Goal: Information Seeking & Learning: Learn about a topic

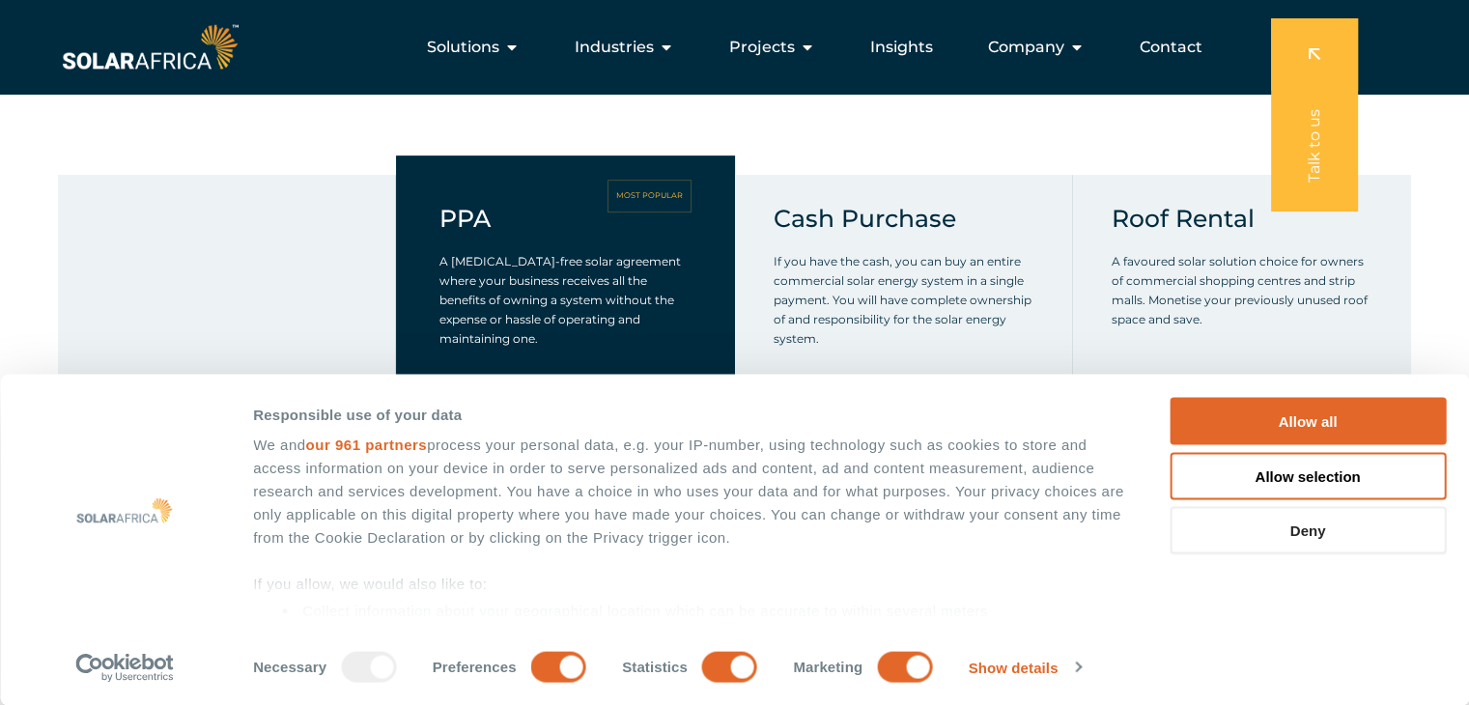
click at [1282, 536] on button "Deny" at bounding box center [1307, 530] width 276 height 47
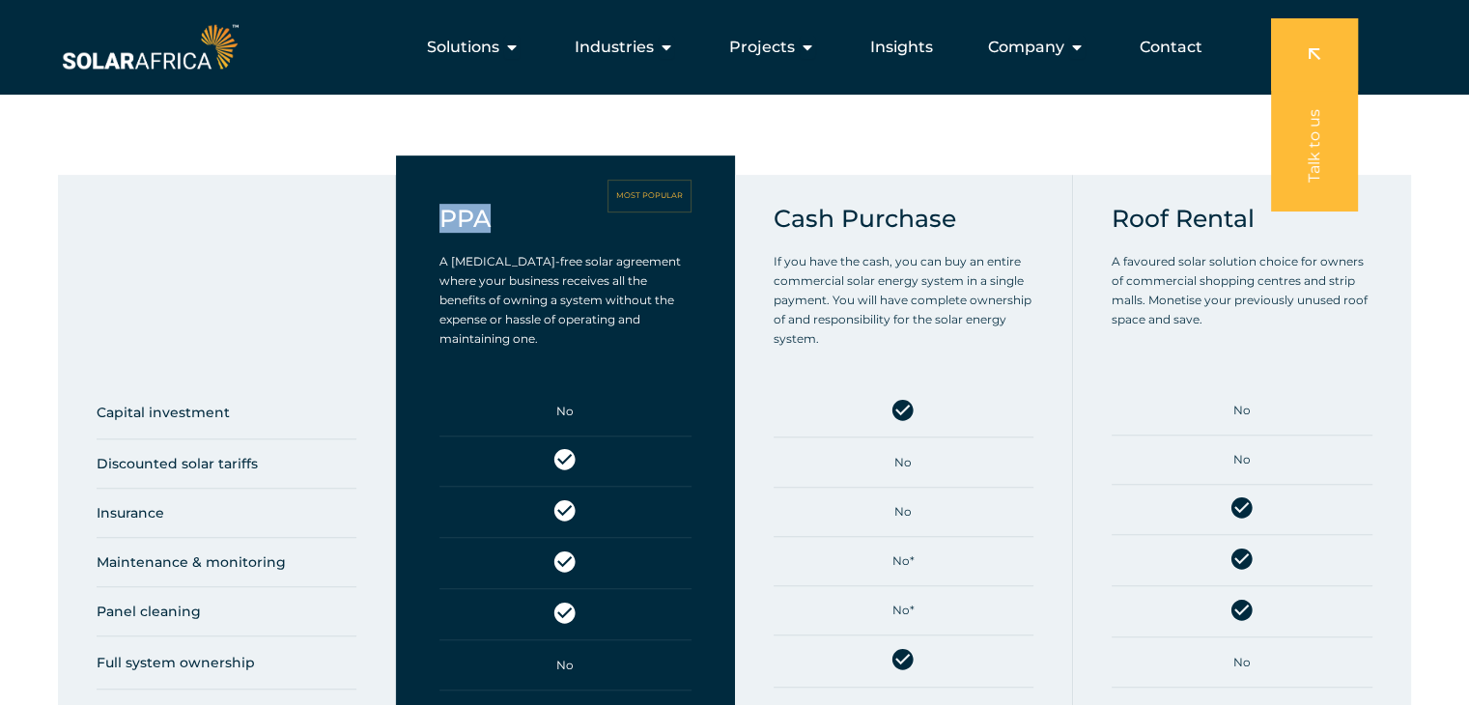
drag, startPoint x: 503, startPoint y: 227, endPoint x: 440, endPoint y: 200, distance: 68.3
click at [440, 200] on div "PPA MOST POPULAR A [MEDICAL_DATA]-free solar agreement where your business rece…" at bounding box center [565, 487] width 338 height 665
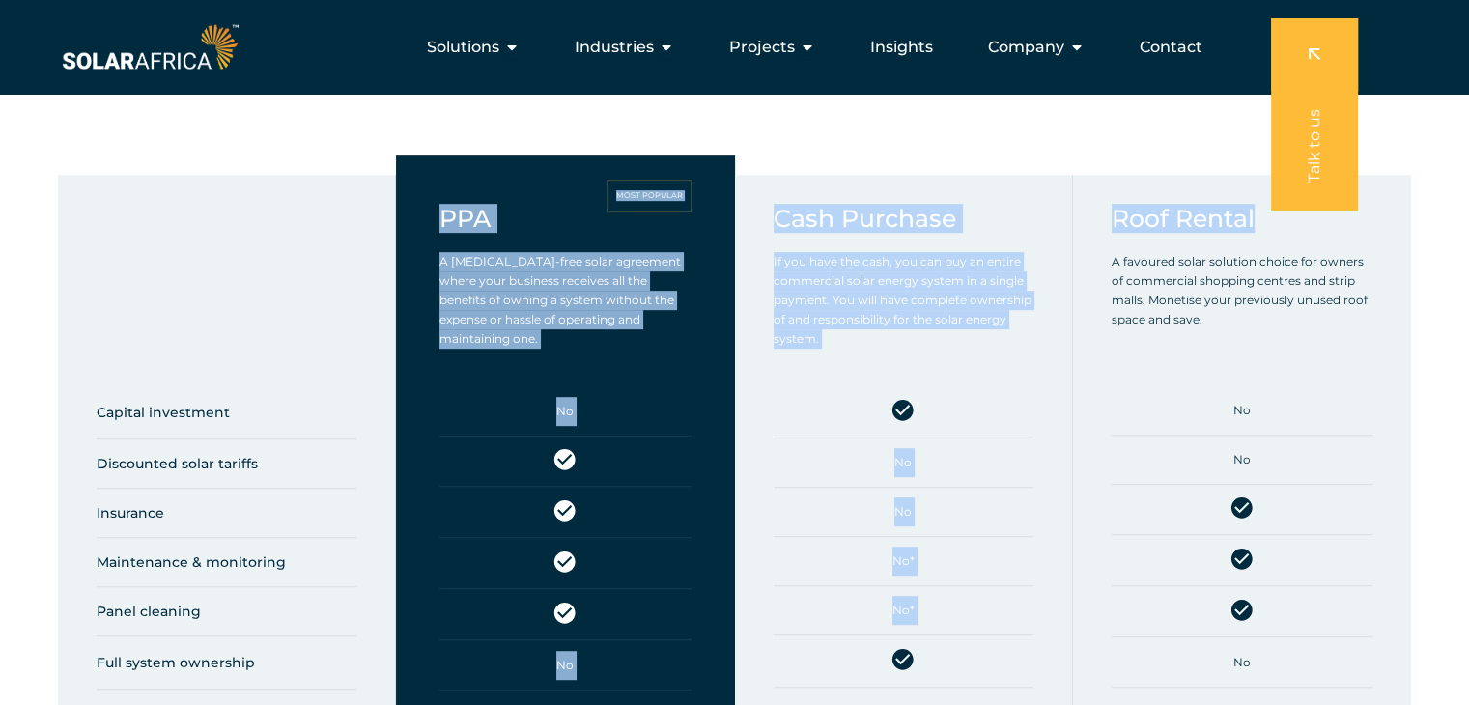
drag, startPoint x: 1278, startPoint y: 221, endPoint x: 427, endPoint y: 212, distance: 850.8
click at [427, 212] on div "Capital investment Discounted solar tariffs Insurance Maintenance & monitoring …" at bounding box center [734, 526] width 1469 height 742
copy div "PPA MOST POPULAR A [MEDICAL_DATA]-free solar agreement where your business rece…"
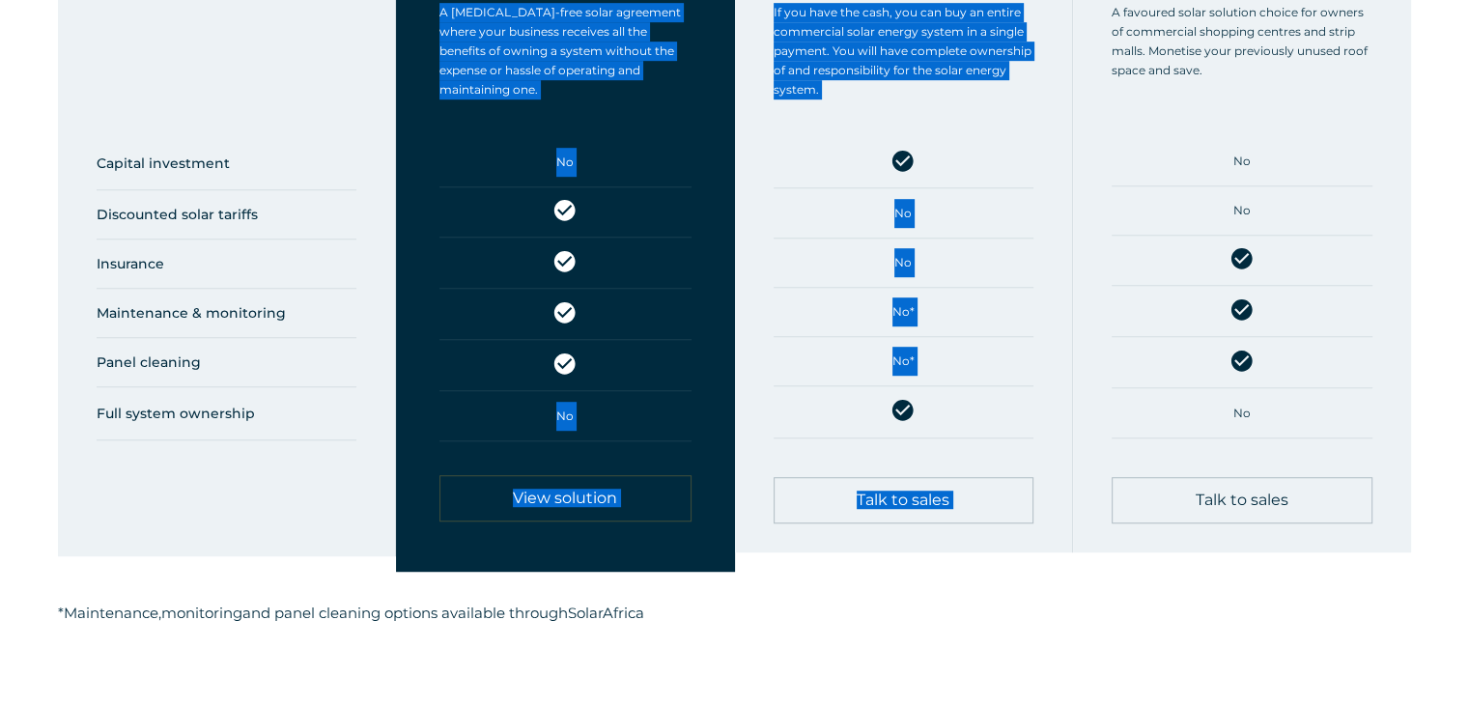
scroll to position [1159, 0]
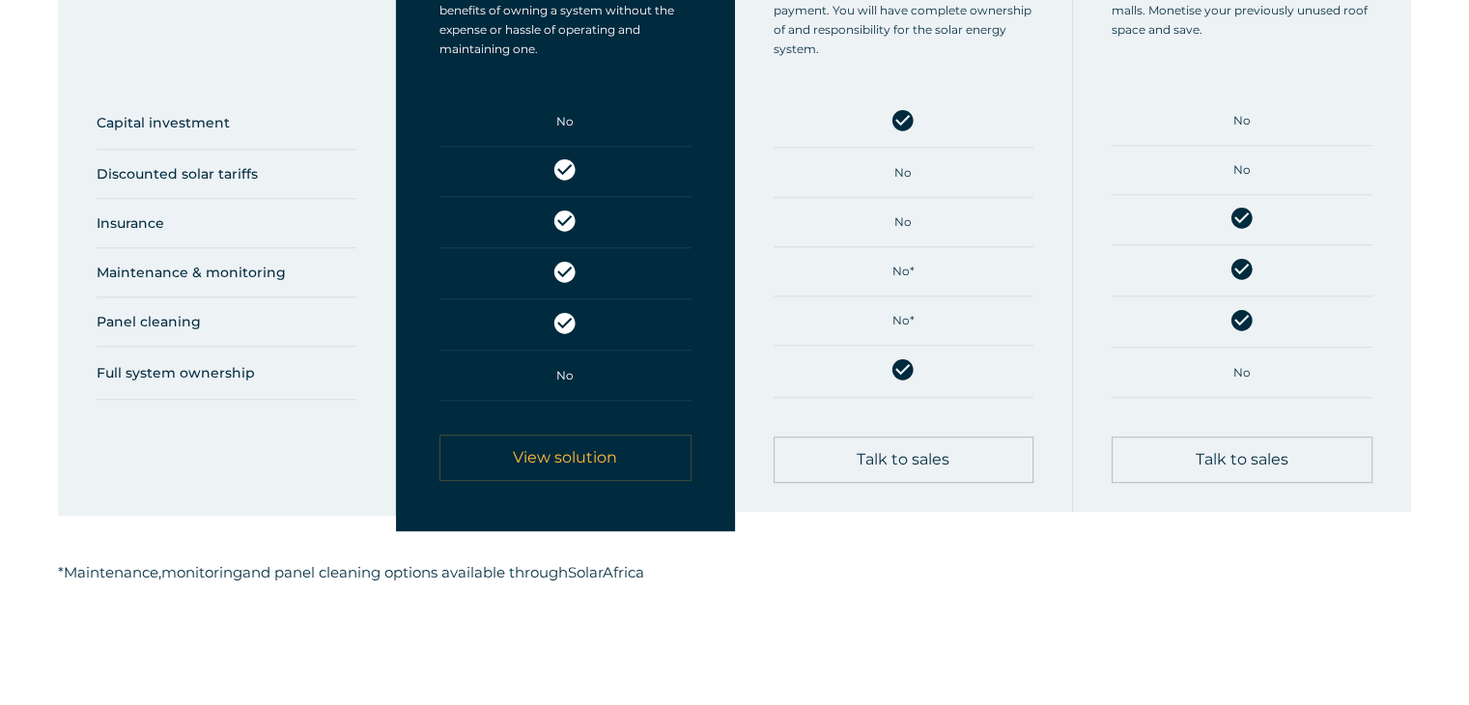
click at [913, 606] on div "* Maintenance, monitoring and panel cleaning options available through [GEOGRAP…" at bounding box center [734, 598] width 1353 height 76
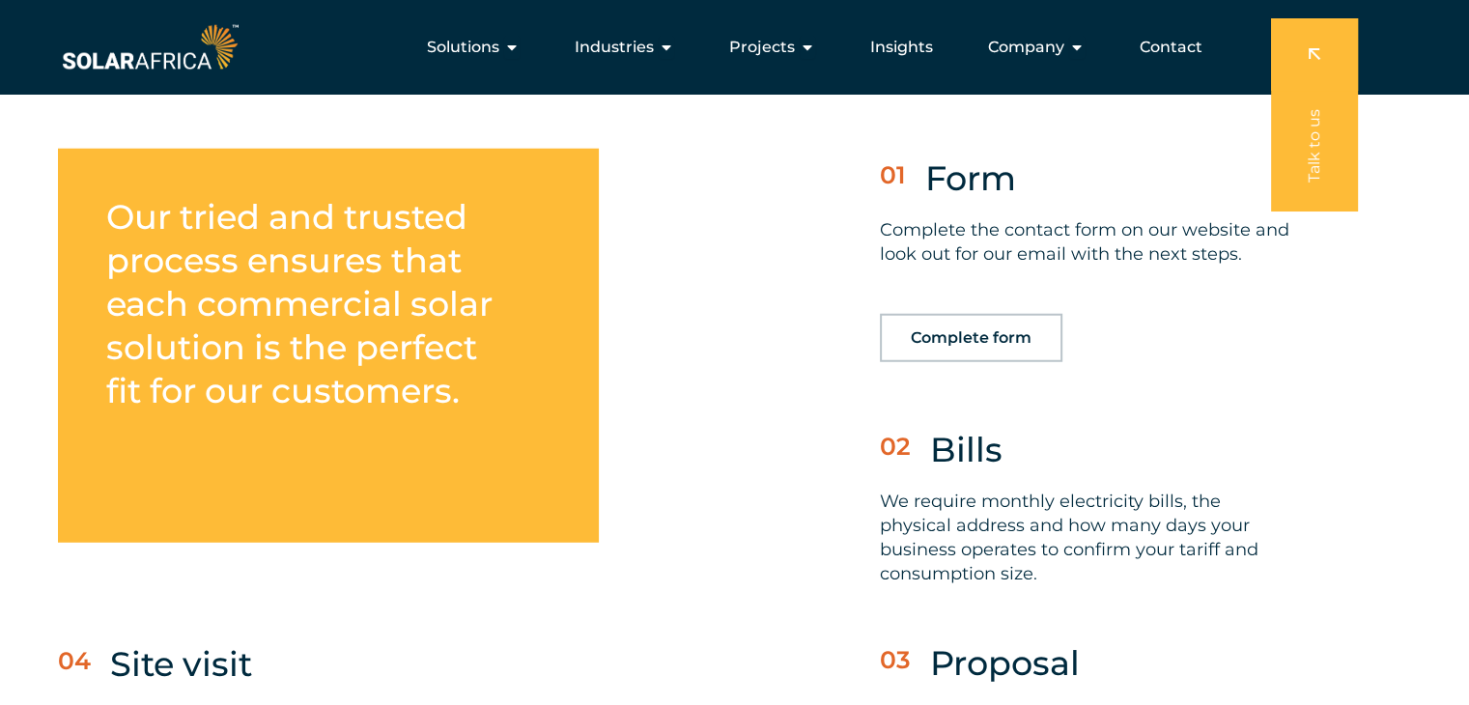
scroll to position [4596, 0]
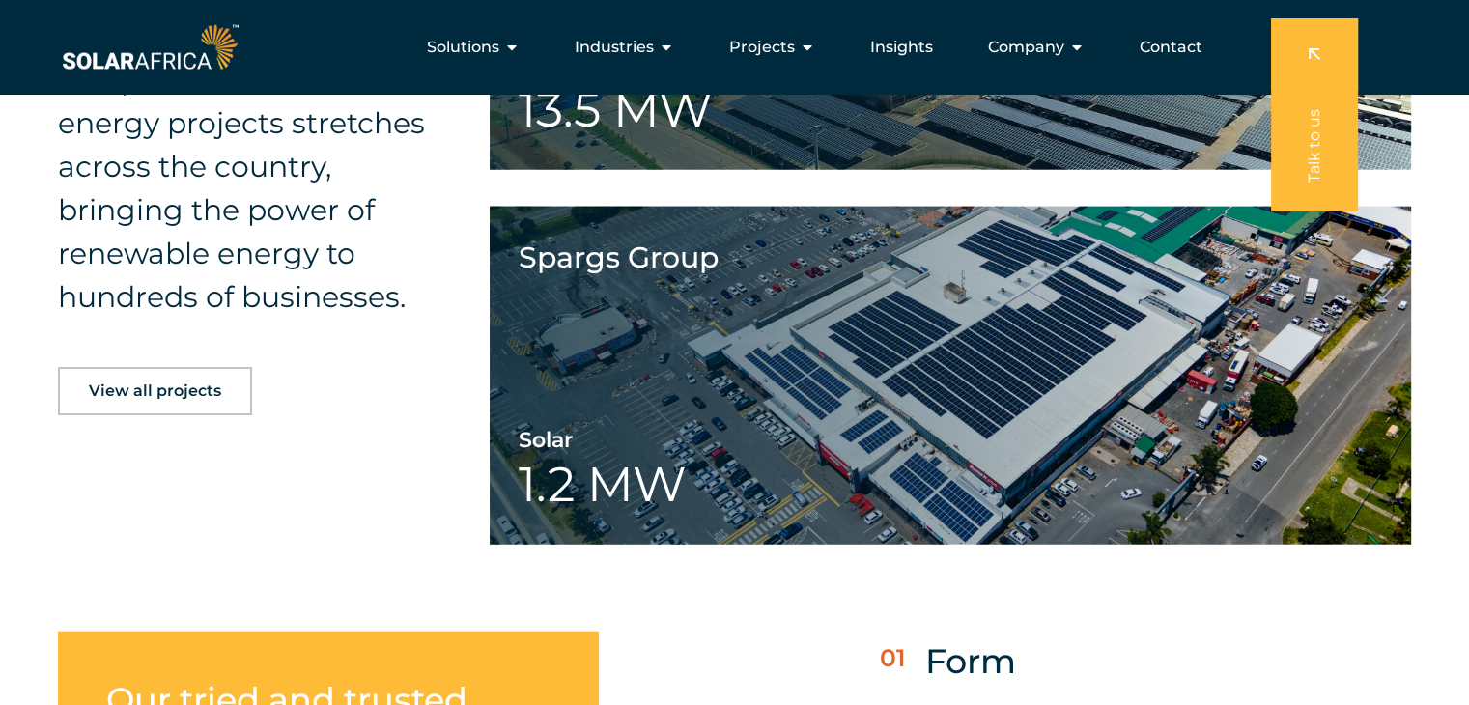
click at [104, 410] on link "View all projects" at bounding box center [155, 391] width 194 height 48
